Goal: Transaction & Acquisition: Subscribe to service/newsletter

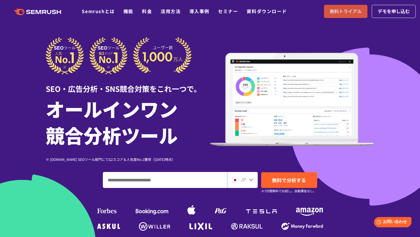
click at [336, 13] on span "無料トライアル" at bounding box center [346, 11] width 32 height 7
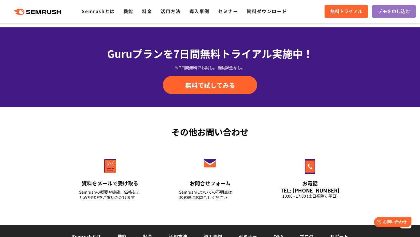
scroll to position [1932, 0]
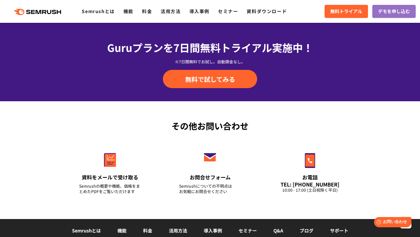
click at [241, 65] on div "Guruプランを7日間 無料トライアル実施中！ ※7日間無料でお試し。自動課金なし。 無料で試してみる" at bounding box center [210, 64] width 300 height 49
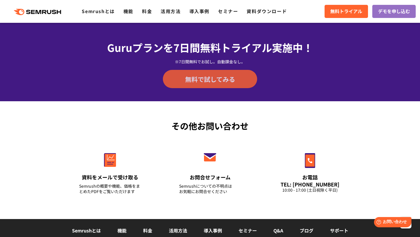
click at [239, 82] on link "無料で試してみる" at bounding box center [210, 79] width 94 height 18
